Goal: Information Seeking & Learning: Learn about a topic

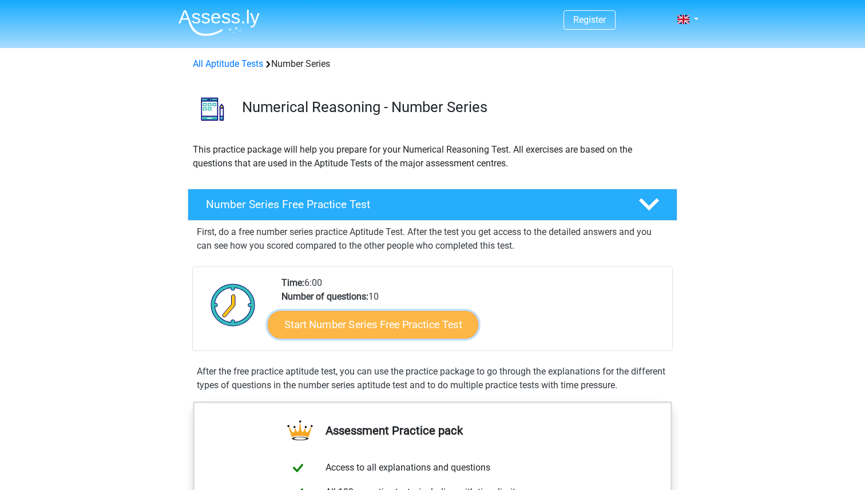
click at [349, 331] on link "Start Number Series Free Practice Test" at bounding box center [373, 324] width 211 height 27
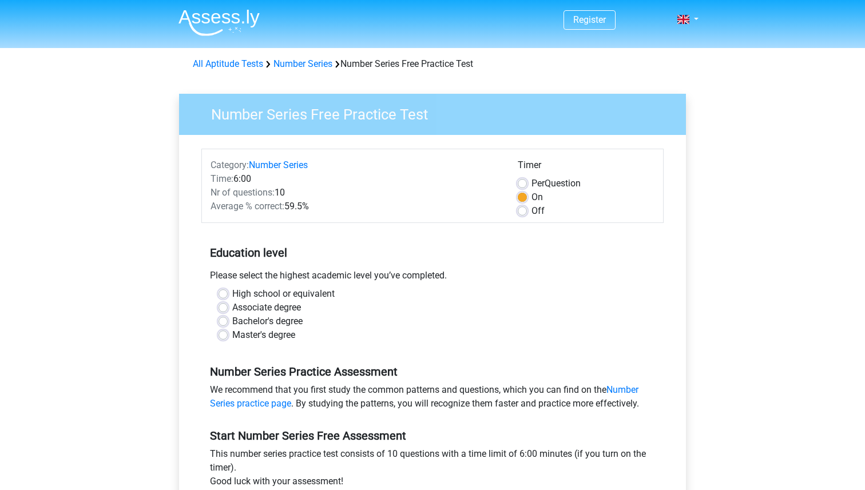
scroll to position [4, 0]
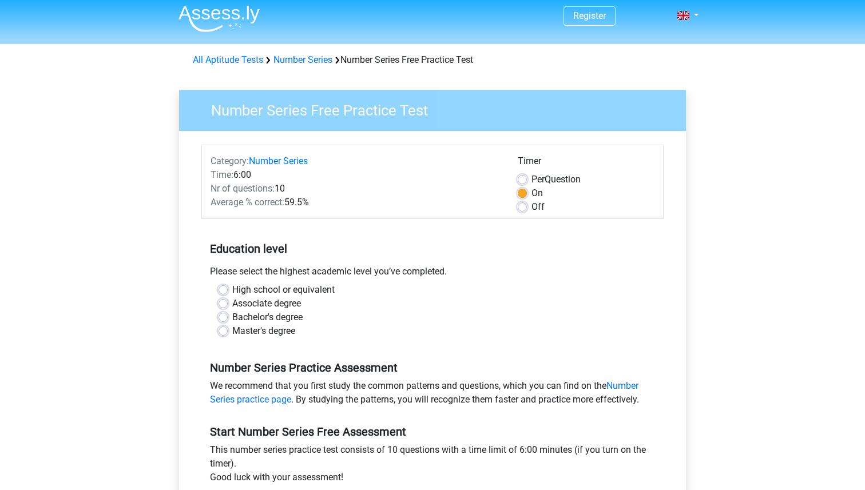
click at [272, 321] on label "Bachelor's degree" at bounding box center [267, 318] width 70 height 14
click at [228, 321] on input "Bachelor's degree" at bounding box center [223, 316] width 9 height 11
radio input "true"
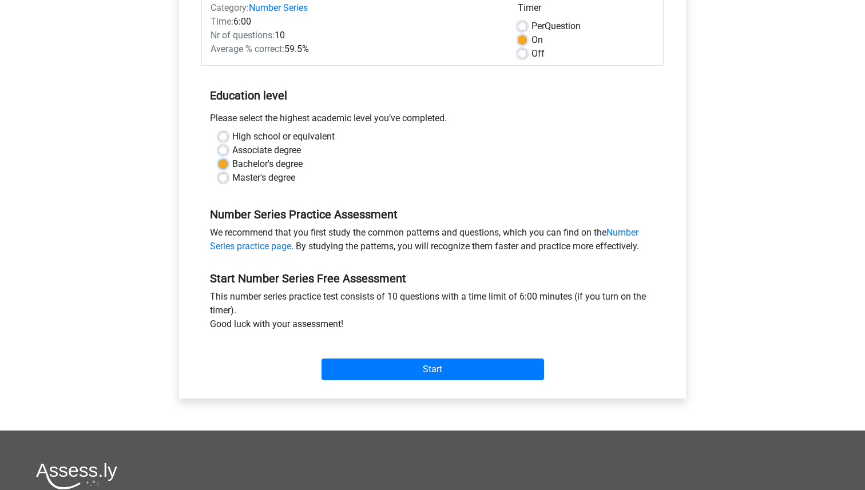
scroll to position [192, 0]
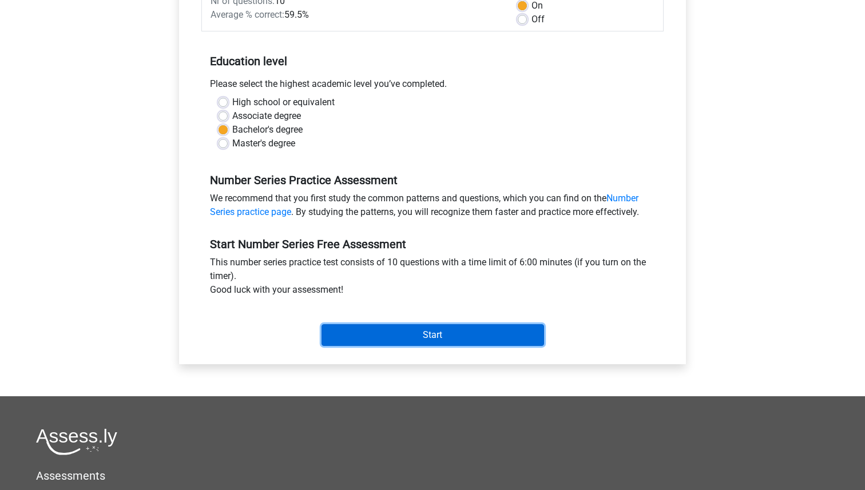
click at [345, 332] on input "Start" at bounding box center [433, 335] width 223 height 22
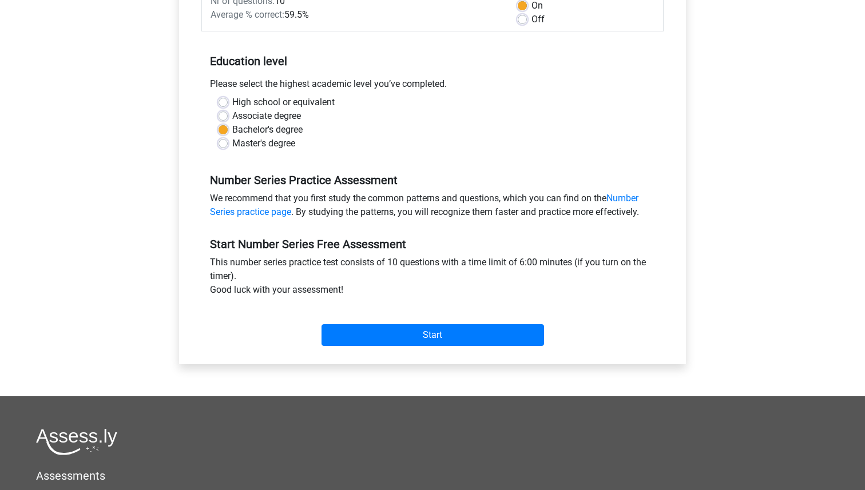
scroll to position [86, 0]
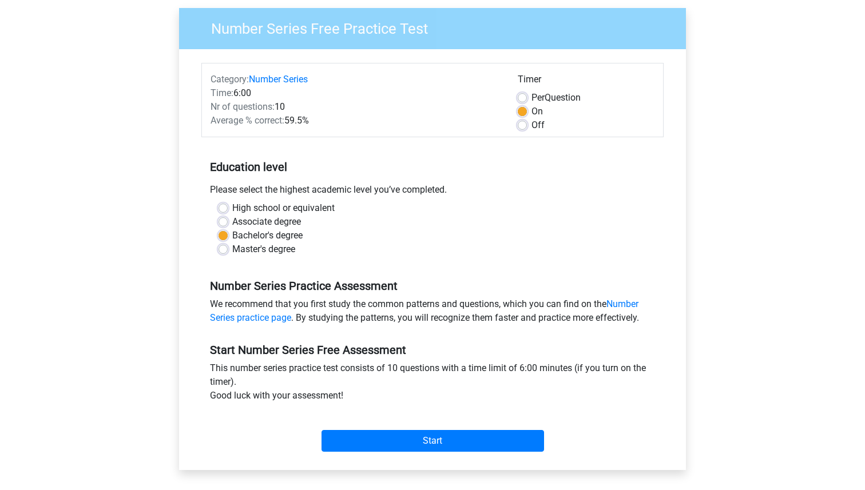
click at [532, 122] on label "Off" at bounding box center [538, 125] width 13 height 14
click at [524, 122] on input "Off" at bounding box center [522, 123] width 9 height 11
radio input "true"
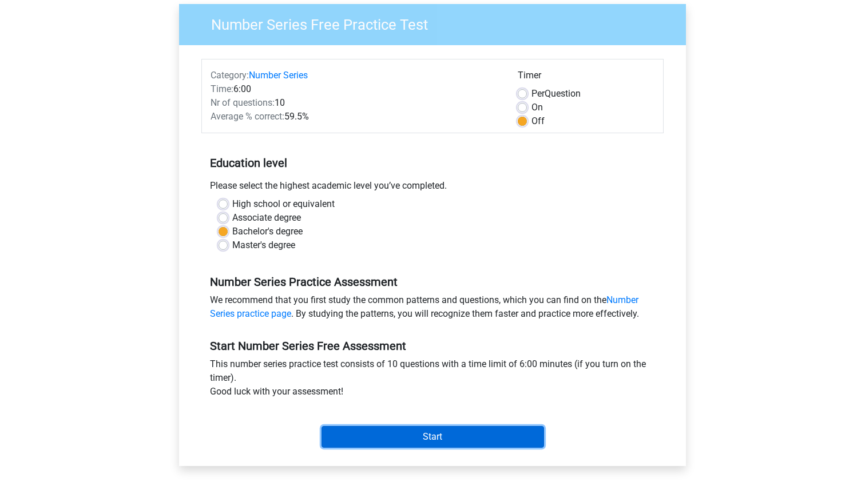
click at [420, 440] on input "Start" at bounding box center [433, 437] width 223 height 22
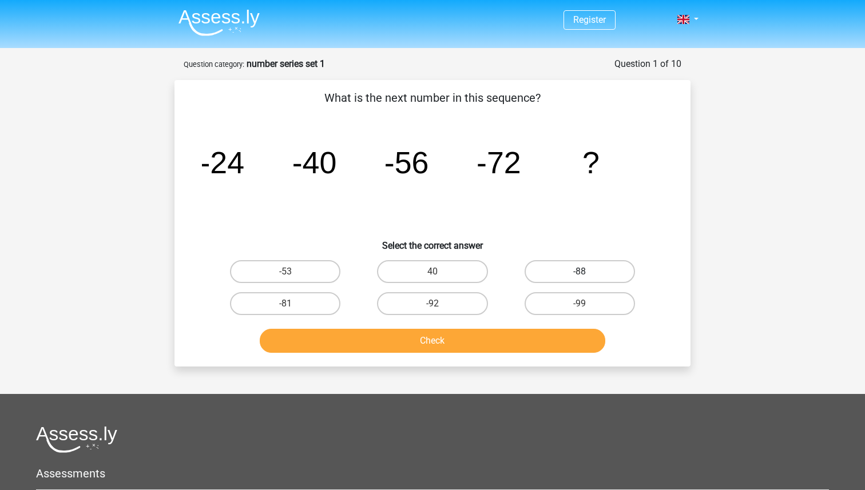
click at [571, 273] on label "-88" at bounding box center [580, 271] width 110 height 23
click at [580, 273] on input "-88" at bounding box center [583, 275] width 7 height 7
radio input "true"
click at [539, 335] on button "Check" at bounding box center [433, 341] width 346 height 24
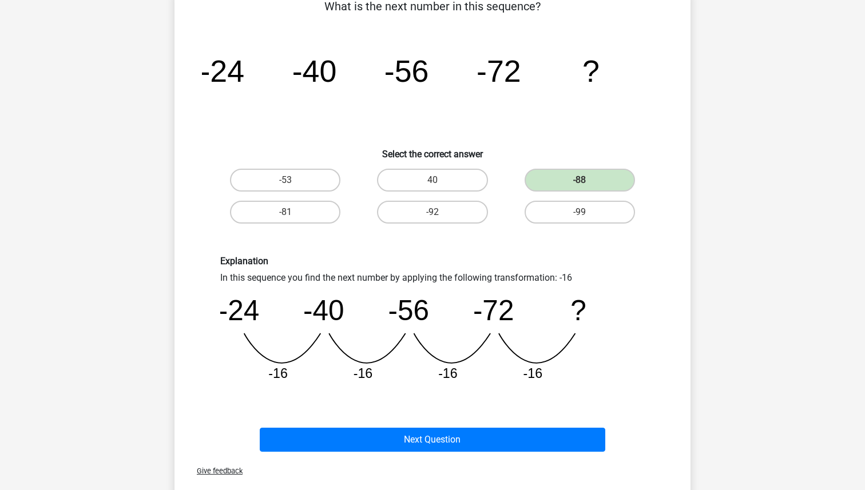
scroll to position [269, 0]
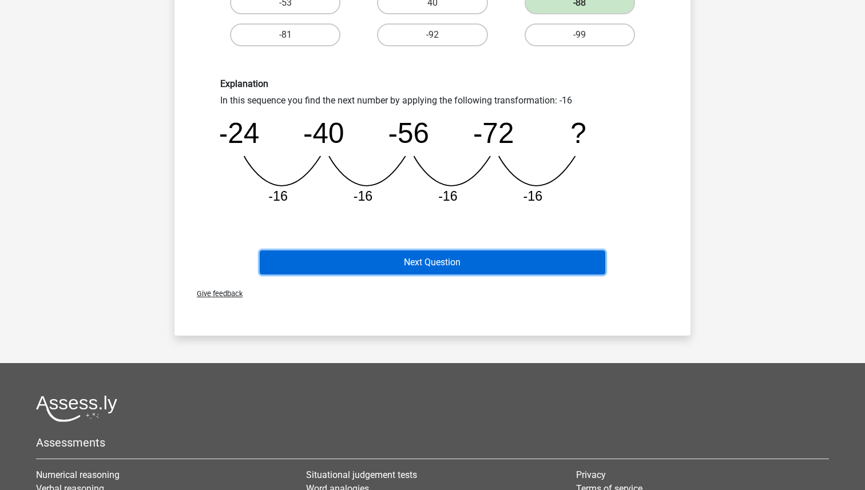
click at [541, 260] on button "Next Question" at bounding box center [433, 263] width 346 height 24
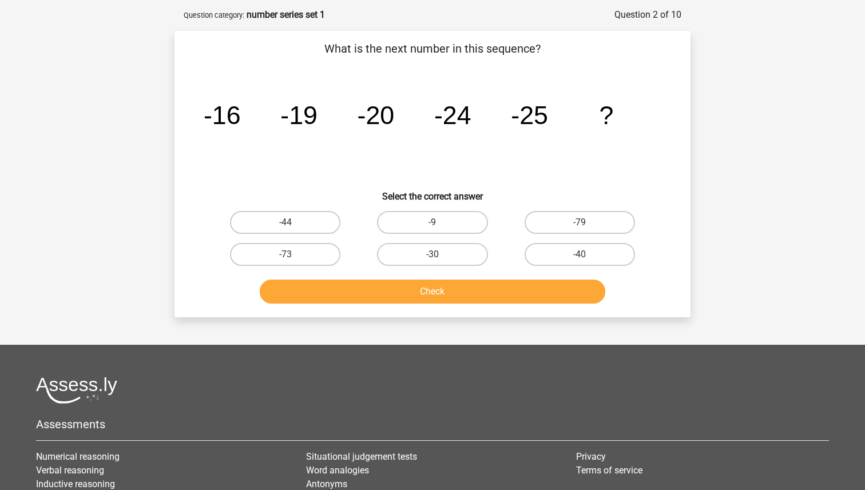
scroll to position [42, 0]
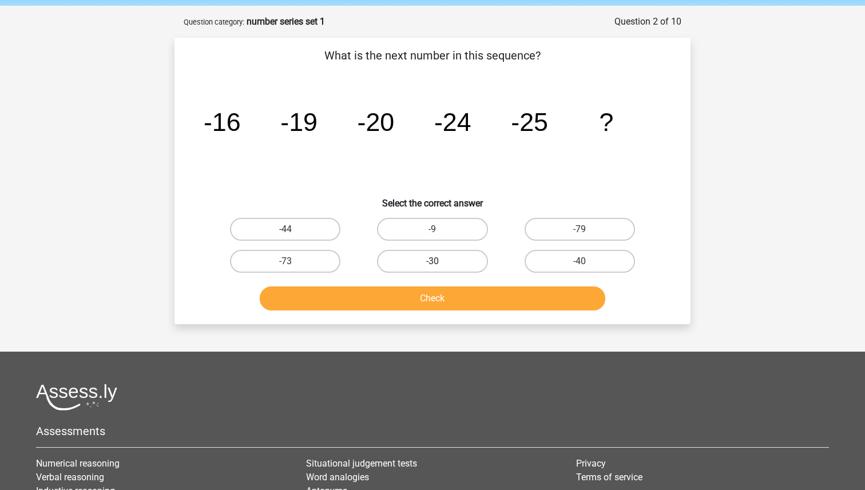
click at [445, 258] on label "-30" at bounding box center [432, 261] width 110 height 23
click at [440, 262] on input "-30" at bounding box center [436, 265] width 7 height 7
radio input "true"
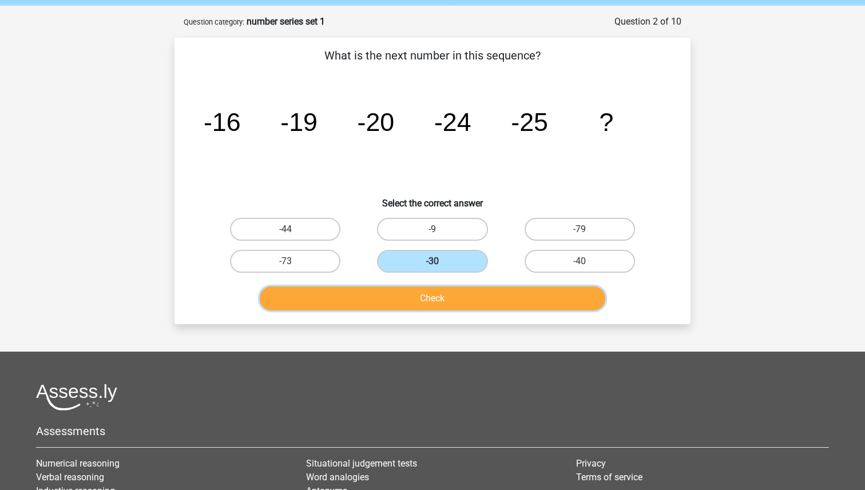
click at [434, 296] on button "Check" at bounding box center [433, 299] width 346 height 24
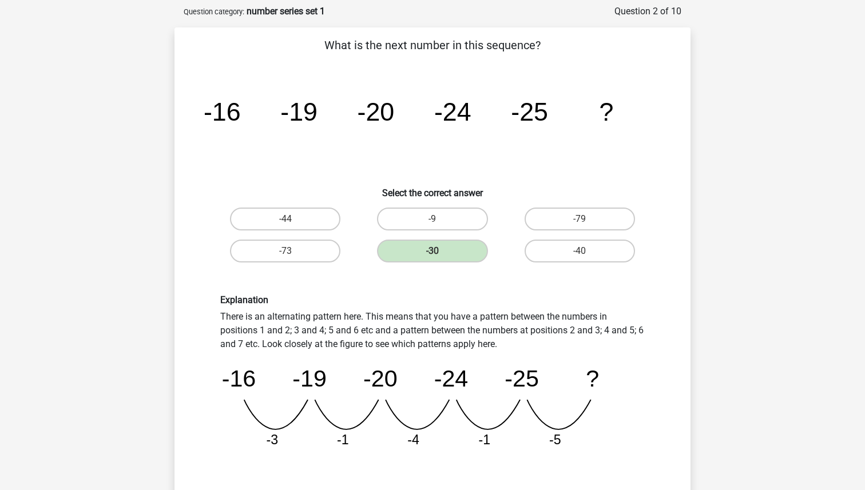
scroll to position [0, 0]
